Goal: Task Accomplishment & Management: Manage account settings

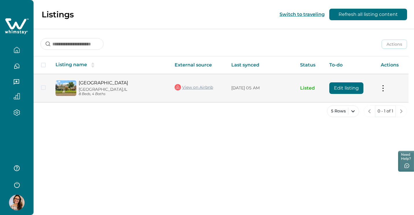
click at [384, 90] on button at bounding box center [383, 88] width 5 height 6
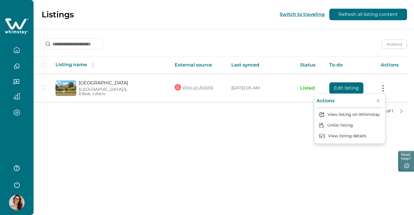
click at [262, 161] on div "Listings Switch to traveling Refresh all listing content Actions Actions Publis…" at bounding box center [224, 107] width 380 height 215
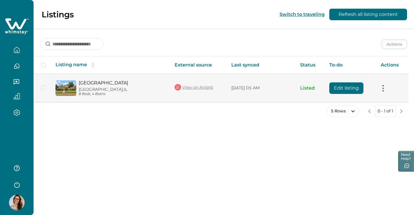
click at [90, 80] on link "[GEOGRAPHIC_DATA]" at bounding box center [122, 82] width 87 height 5
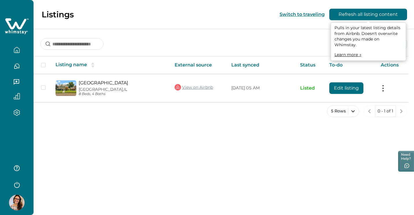
click at [347, 15] on button "Refresh all listing content" at bounding box center [368, 15] width 78 height 12
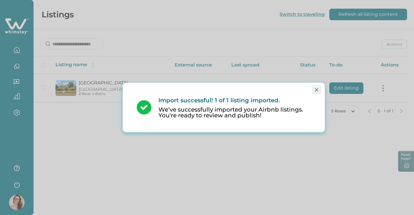
click at [316, 91] on icon "Close" at bounding box center [316, 89] width 3 height 3
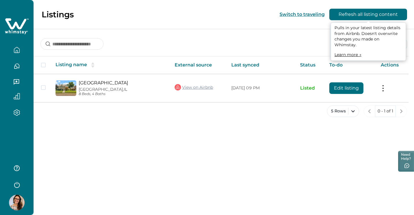
click at [360, 13] on button "Refresh all listing content" at bounding box center [368, 15] width 78 height 12
click at [366, 13] on button "Refresh all listing content" at bounding box center [368, 15] width 78 height 12
